Goal: Task Accomplishment & Management: Manage account settings

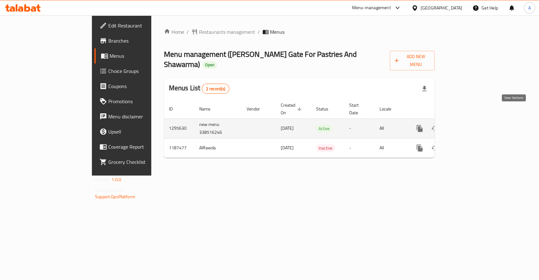
click at [469, 125] on icon "enhanced table" at bounding box center [466, 129] width 8 height 8
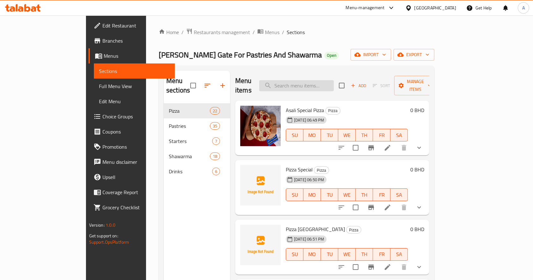
click at [316, 84] on input "search" at bounding box center [296, 85] width 75 height 11
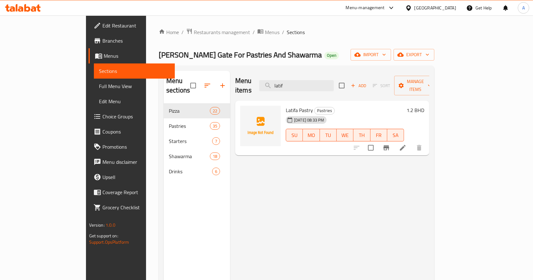
type input "latif"
click at [406, 144] on icon at bounding box center [403, 148] width 8 height 8
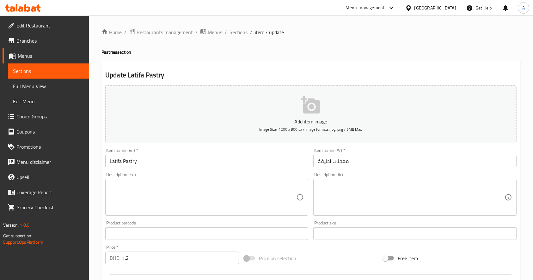
click at [64, 67] on link "Sections" at bounding box center [48, 71] width 81 height 15
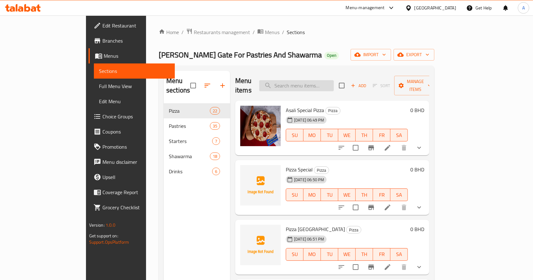
click at [332, 82] on input "search" at bounding box center [296, 85] width 75 height 11
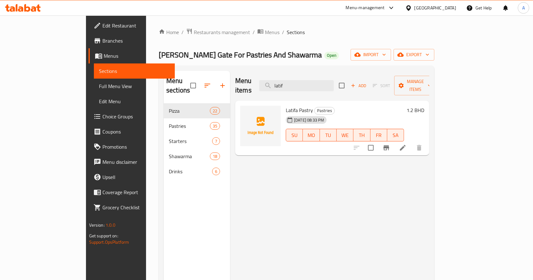
type input "latif"
click at [411, 142] on li at bounding box center [403, 147] width 18 height 11
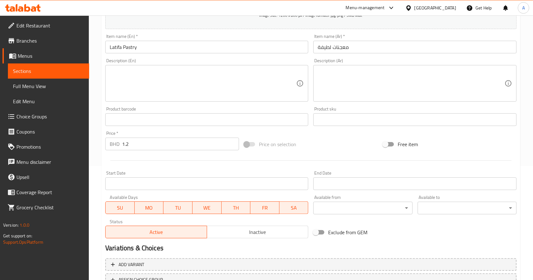
scroll to position [118, 0]
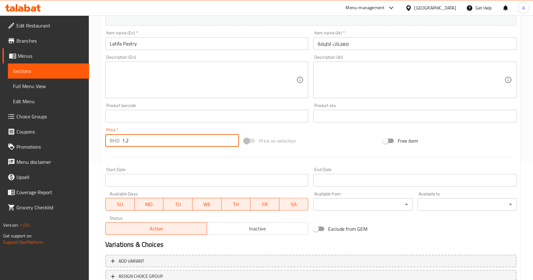
click at [154, 145] on input "1.2" at bounding box center [180, 140] width 117 height 13
type input "1"
type input "1.2"
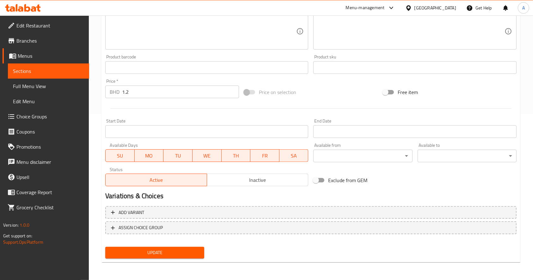
click at [129, 262] on div "Update Latifa Pastry Add item image Image Size: 1200 x 800 px / Image formats: …" at bounding box center [310, 79] width 419 height 368
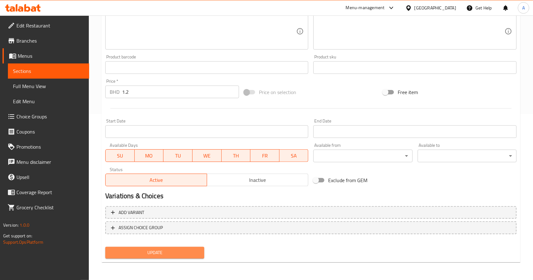
click at [134, 253] on span "Update" at bounding box center [154, 253] width 89 height 8
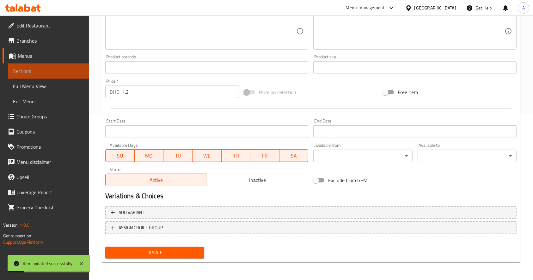
click at [37, 76] on link "Sections" at bounding box center [48, 71] width 81 height 15
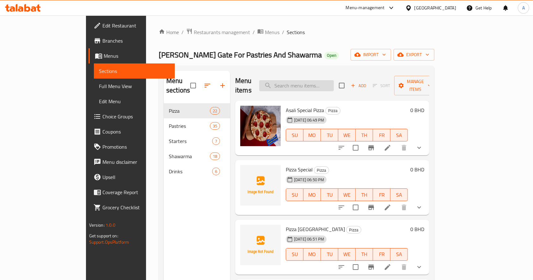
click at [330, 82] on input "search" at bounding box center [296, 85] width 75 height 11
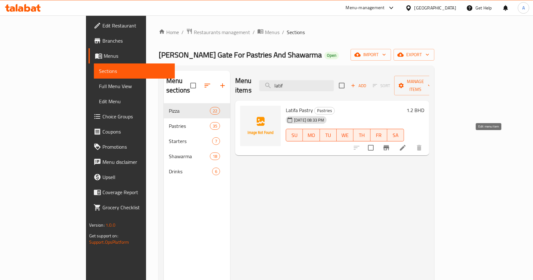
type input "latif"
click at [406, 144] on icon at bounding box center [403, 148] width 8 height 8
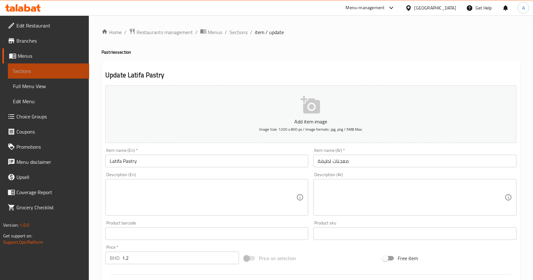
click at [37, 75] on span "Sections" at bounding box center [48, 71] width 71 height 8
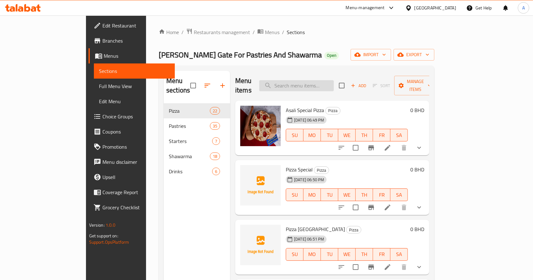
click at [332, 80] on input "search" at bounding box center [296, 85] width 75 height 11
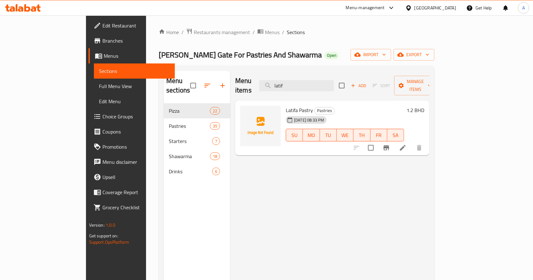
type input "latif"
click at [390, 144] on icon "Branch-specific-item" at bounding box center [386, 148] width 8 height 8
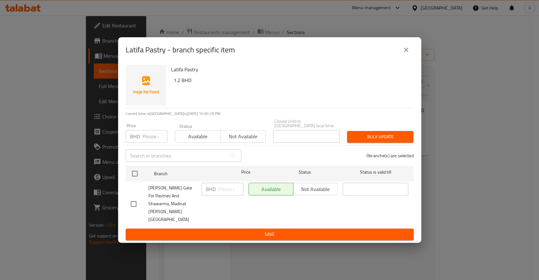
click at [317, 192] on div "Available Not available" at bounding box center [293, 189] width 89 height 13
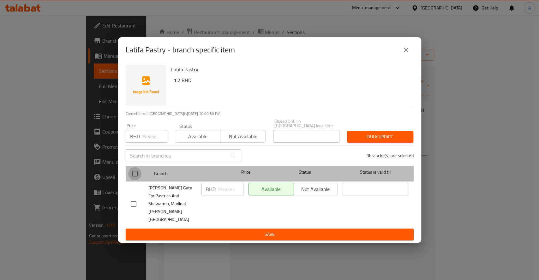
click at [139, 176] on input "checkbox" at bounding box center [134, 173] width 13 height 13
checkbox input "true"
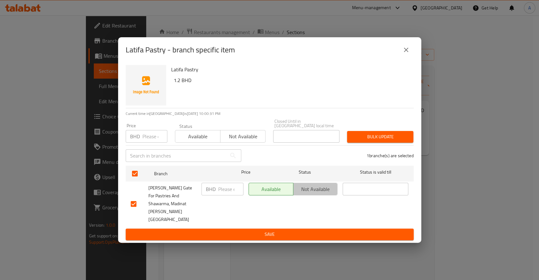
click at [315, 194] on span "Not available" at bounding box center [315, 189] width 39 height 9
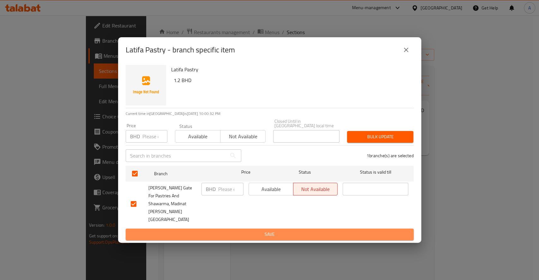
click at [296, 231] on span "Save" at bounding box center [270, 235] width 278 height 8
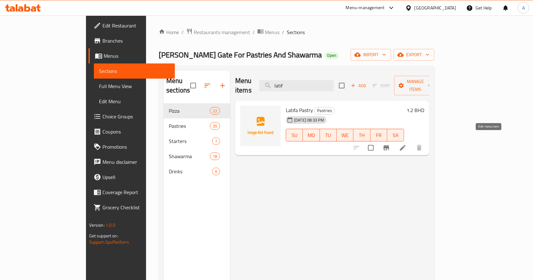
click at [405, 145] on icon at bounding box center [403, 148] width 6 height 6
